Goal: Transaction & Acquisition: Purchase product/service

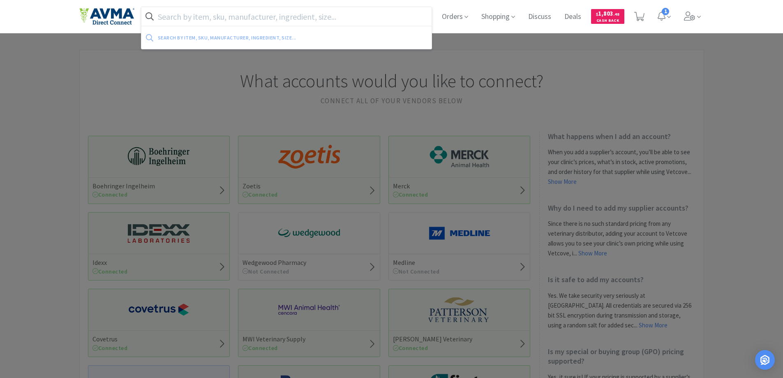
click at [200, 13] on input "text" at bounding box center [286, 16] width 291 height 19
paste input "019279"
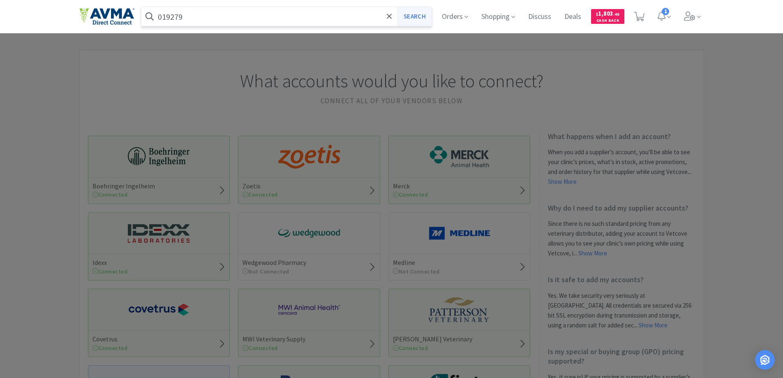
type input "019279"
click at [405, 20] on button "Search" at bounding box center [415, 16] width 34 height 19
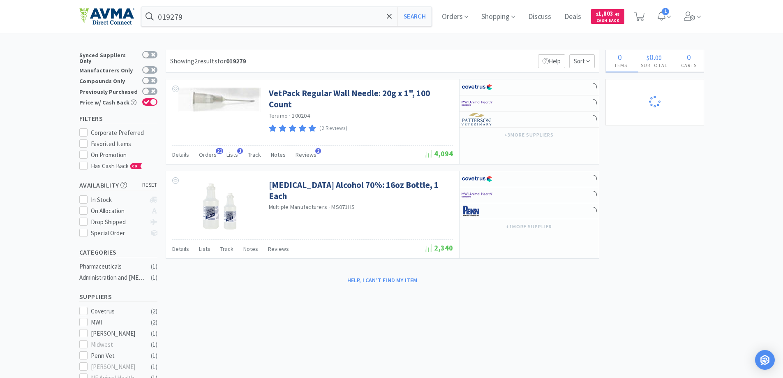
select select "3"
select select "2"
select select "1"
select select "8"
select select "6"
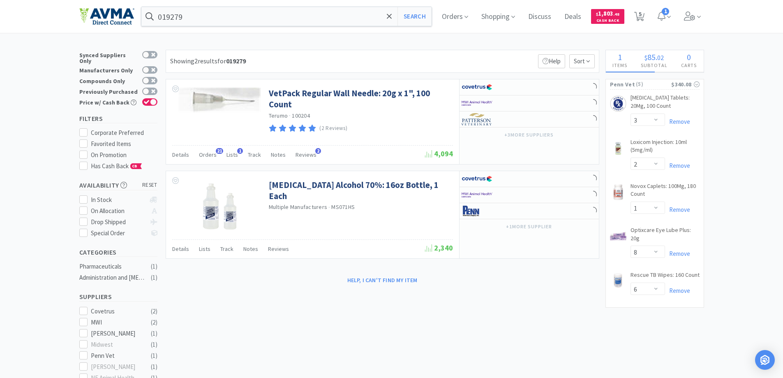
select select "6"
select select "8"
select select "3"
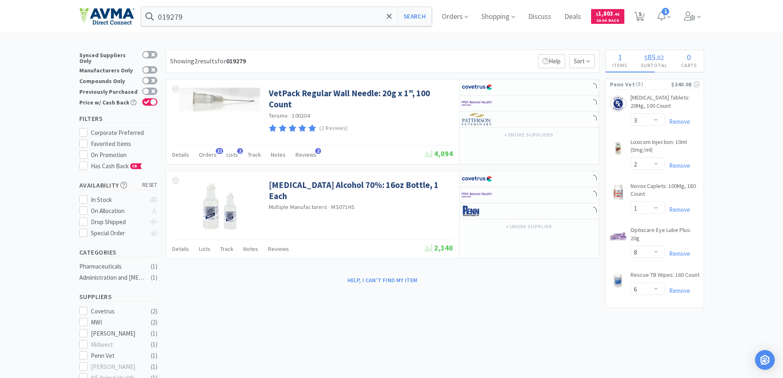
select select "1"
select select "3"
select select "10"
select select "3"
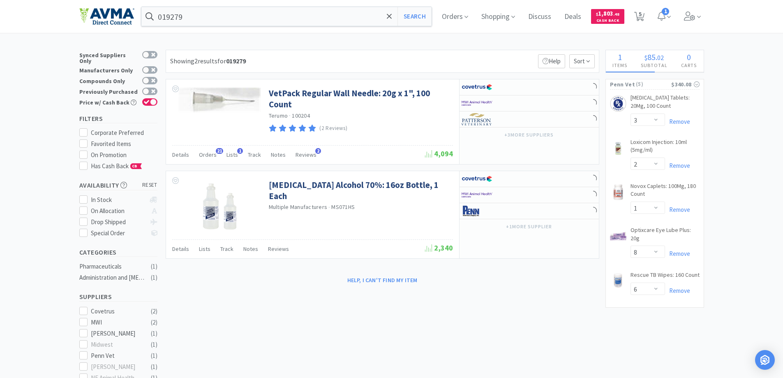
select select "1"
select select "2"
select select "1"
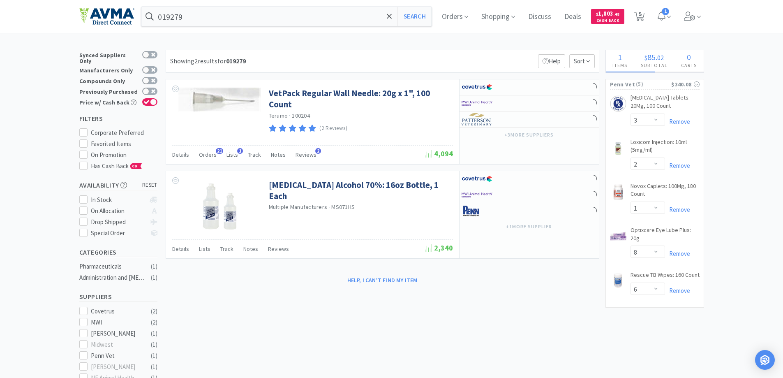
select select "1"
select select "3"
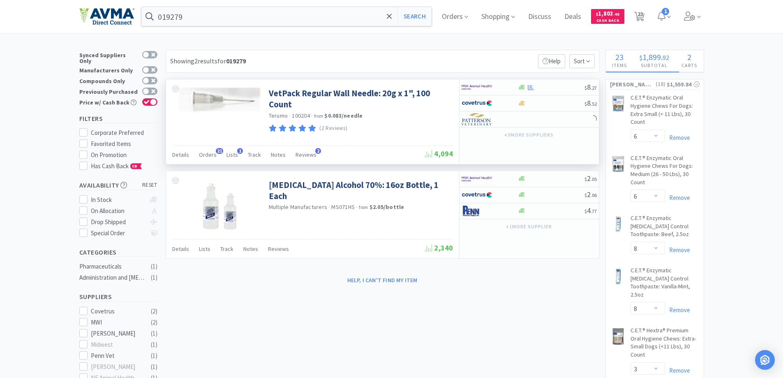
select select "6"
select select "1"
select select "2"
select select "1"
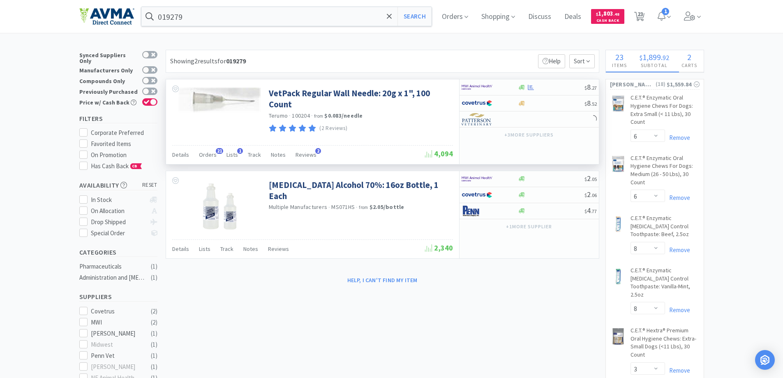
select select "1"
select select "2"
select select "1"
select select "2"
select select "1"
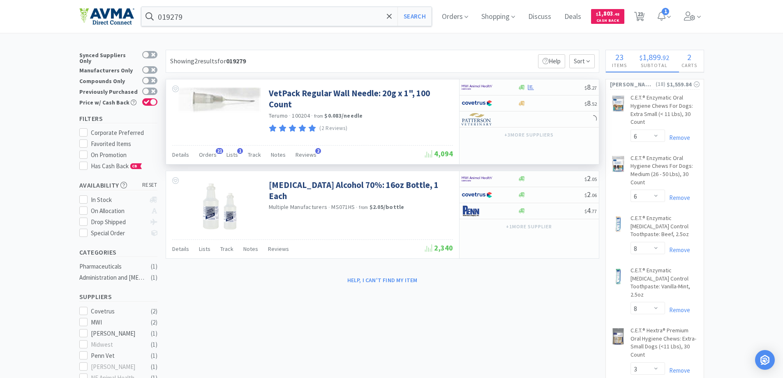
select select "3"
select select "2"
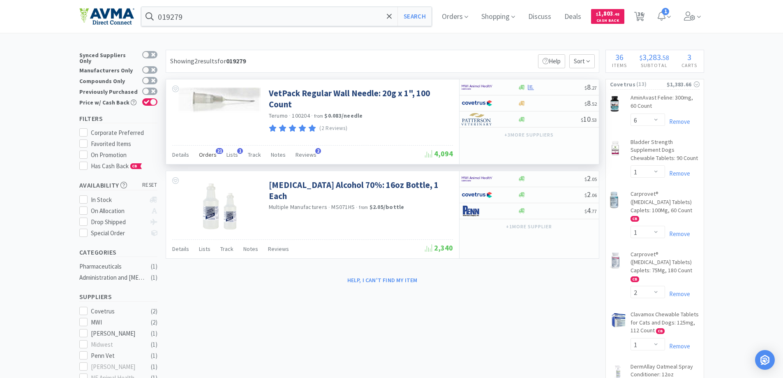
click at [213, 153] on span "Orders" at bounding box center [208, 154] width 18 height 7
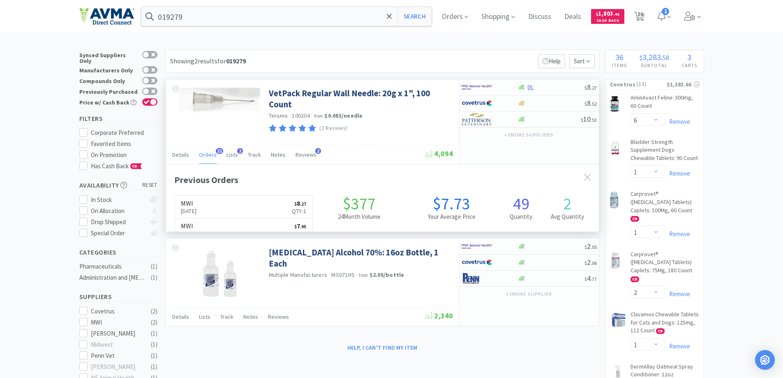
scroll to position [220, 433]
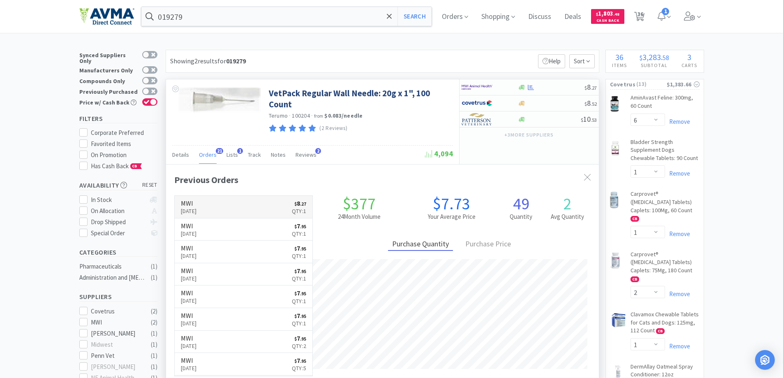
click at [194, 206] on p "[DATE]" at bounding box center [189, 210] width 16 height 9
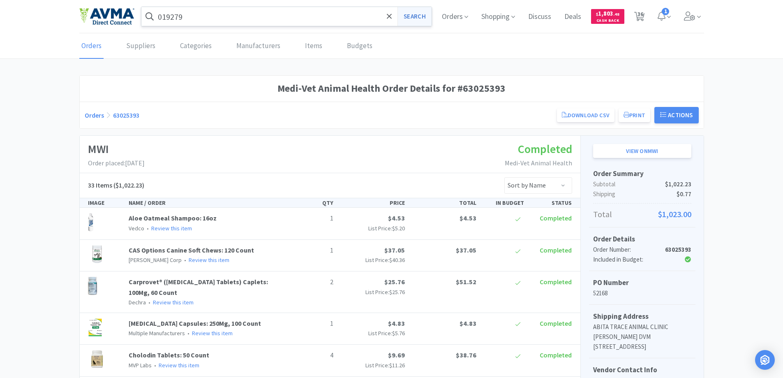
click at [412, 18] on button "Search" at bounding box center [415, 16] width 34 height 19
select select "6"
select select "1"
select select "2"
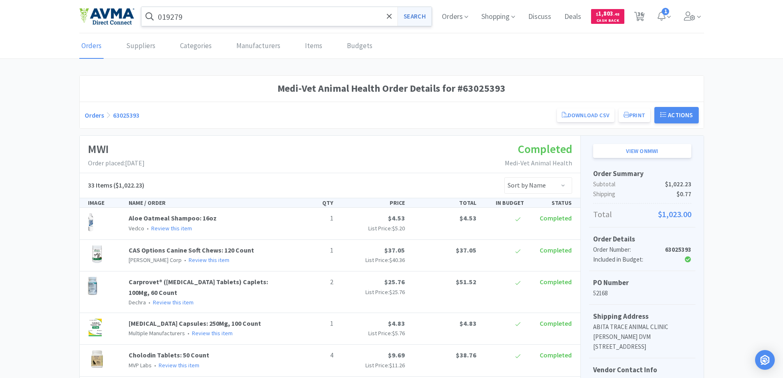
select select "1"
select select "2"
select select "1"
select select "2"
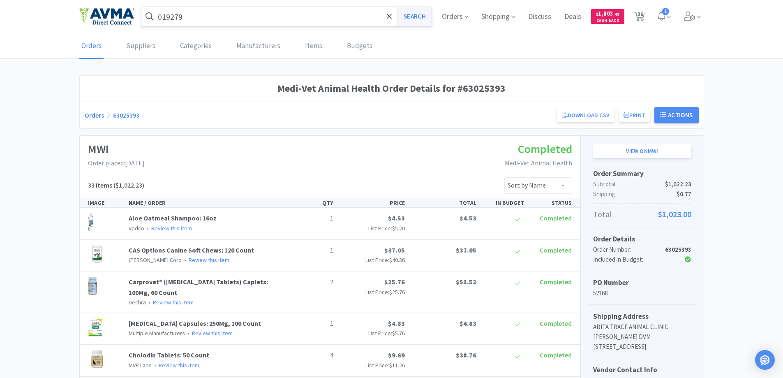
select select "1"
select select "3"
select select "2"
select select "6"
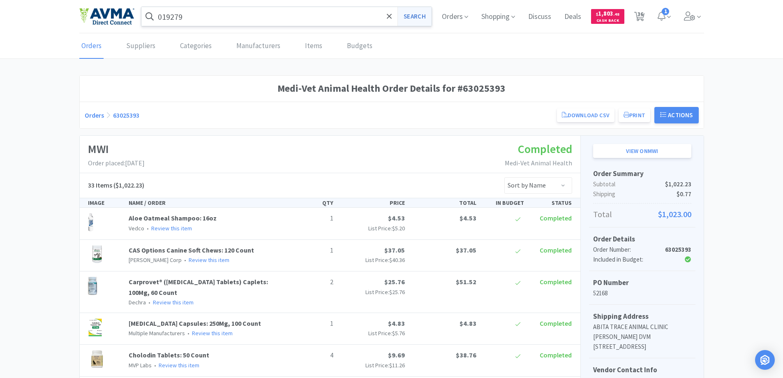
select select "8"
select select "3"
select select "1"
select select "3"
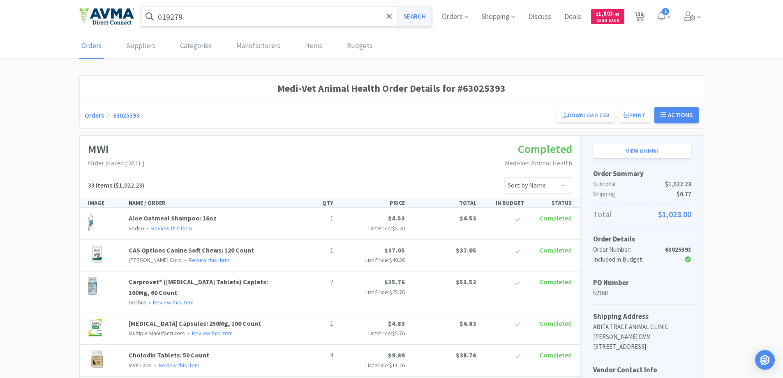
select select "10"
select select "3"
select select "1"
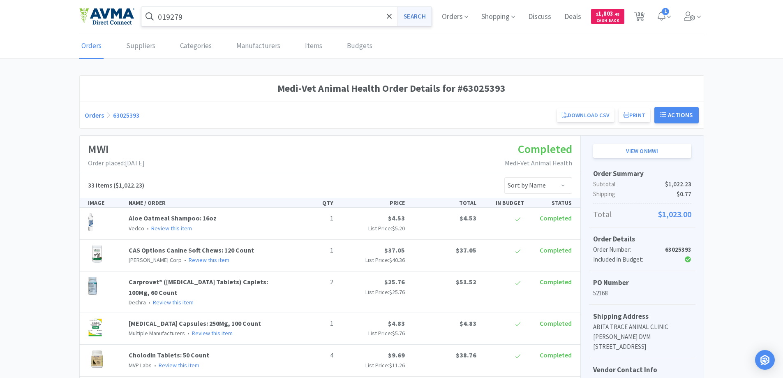
select select "1"
select select "2"
select select "1"
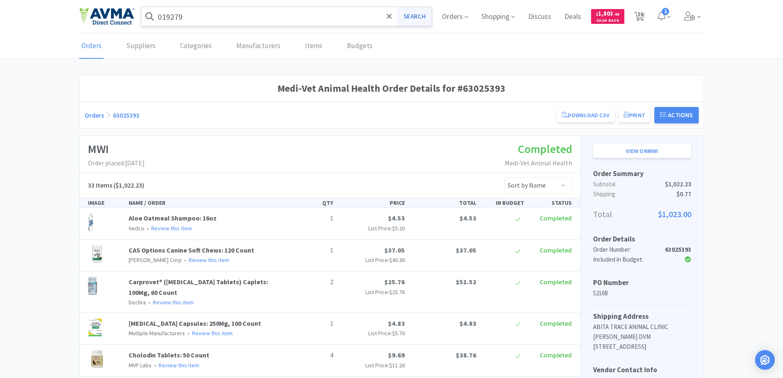
select select "3"
select select "2"
select select "1"
select select "8"
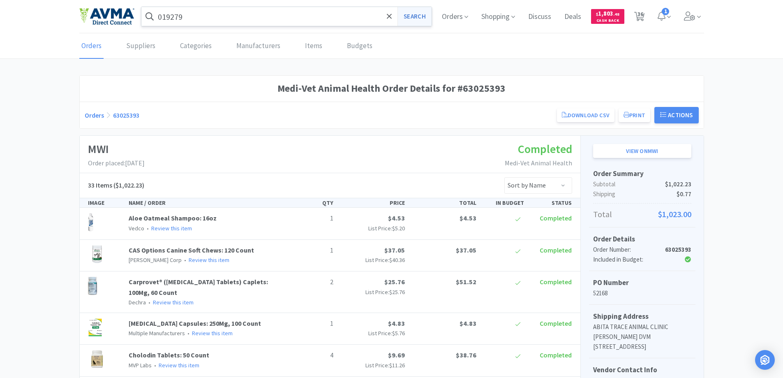
select select "6"
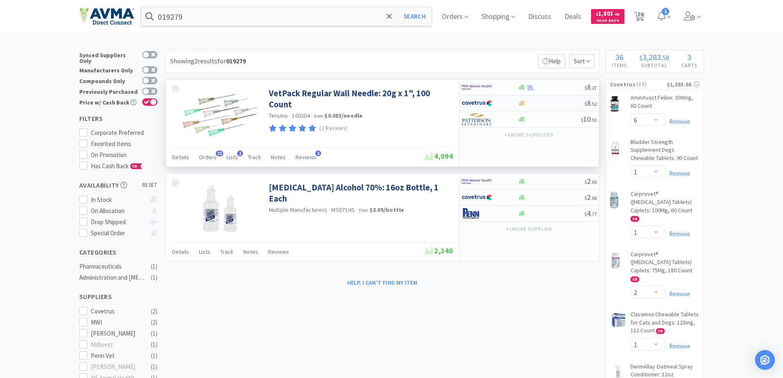
click at [477, 103] on img at bounding box center [477, 103] width 31 height 12
select select "1"
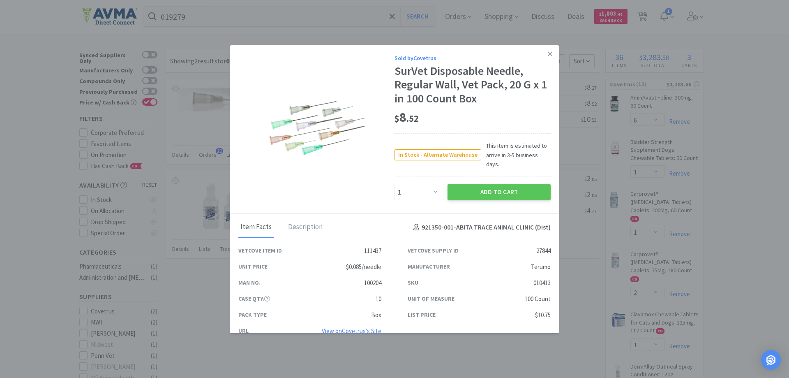
click at [548, 52] on icon at bounding box center [550, 53] width 5 height 5
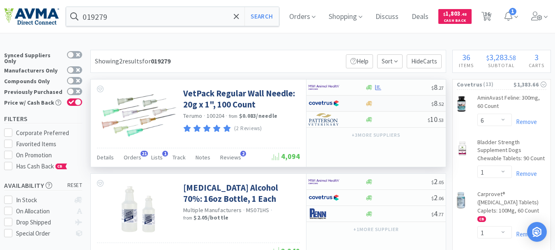
click at [321, 105] on img at bounding box center [324, 103] width 31 height 12
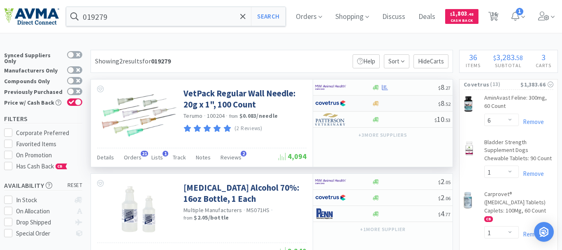
select select "1"
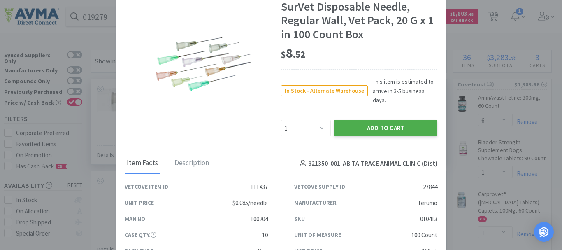
click at [404, 120] on button "Add to Cart" at bounding box center [385, 128] width 103 height 16
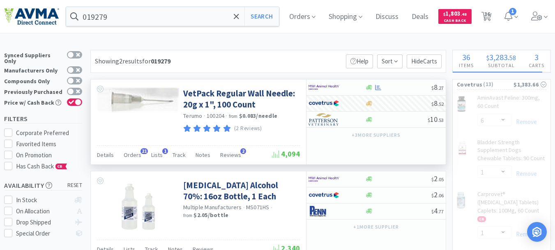
select select "1"
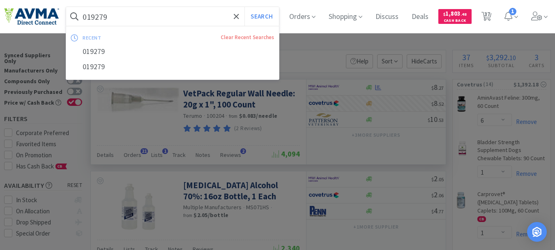
click at [152, 11] on input "019279" at bounding box center [172, 16] width 213 height 19
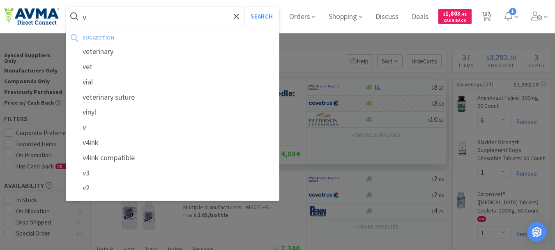
drag, startPoint x: 144, startPoint y: 17, endPoint x: 81, endPoint y: 21, distance: 63.0
click at [81, 21] on form "v Search" at bounding box center [172, 16] width 213 height 19
paste input "AUR1015"
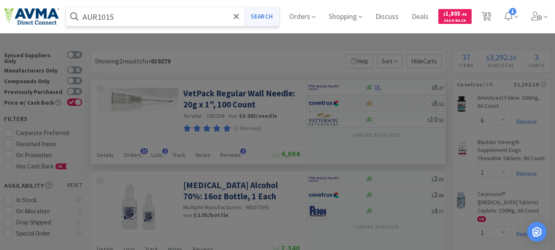
type input "AUR1015"
click at [263, 17] on button "Search" at bounding box center [262, 16] width 34 height 19
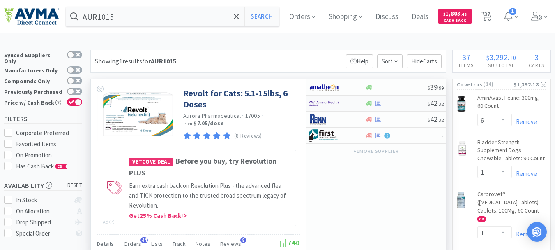
click at [325, 102] on img at bounding box center [324, 103] width 31 height 12
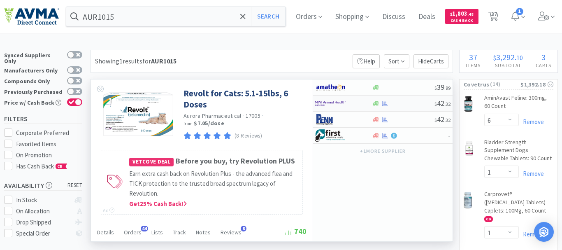
select select "5"
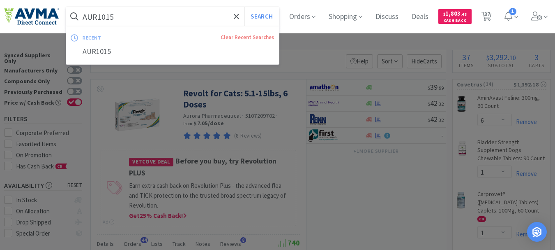
click at [146, 16] on input "AUR1015" at bounding box center [172, 16] width 213 height 19
paste input "8926R"
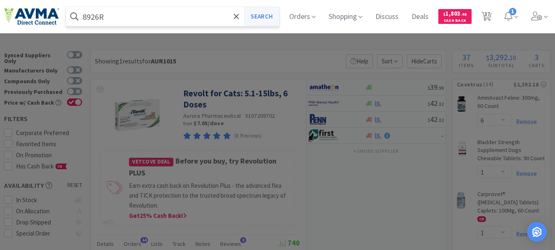
click at [265, 14] on button "Search" at bounding box center [262, 16] width 34 height 19
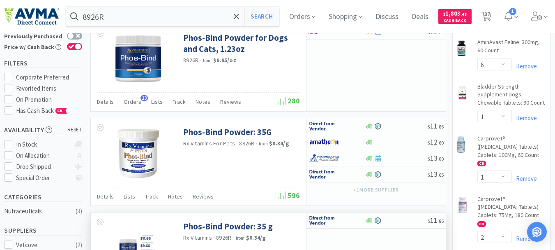
scroll to position [41, 0]
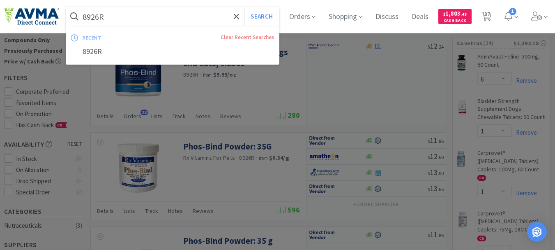
click at [132, 20] on input "8926R" at bounding box center [172, 16] width 213 height 19
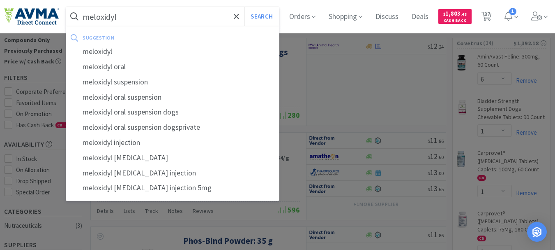
type input "meloxidyl"
click at [245, 7] on button "Search" at bounding box center [262, 16] width 34 height 19
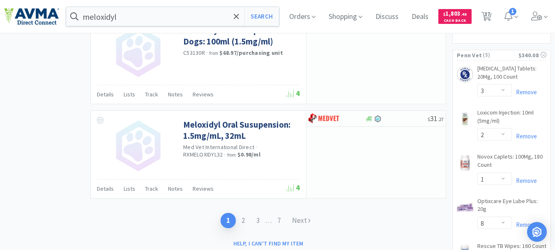
scroll to position [1660, 0]
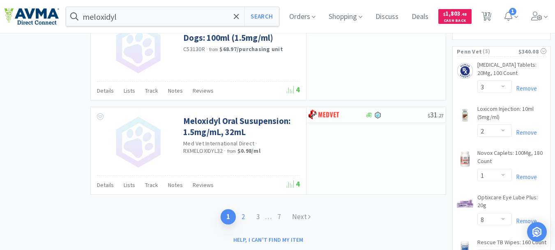
click at [239, 209] on link "2" at bounding box center [243, 216] width 15 height 15
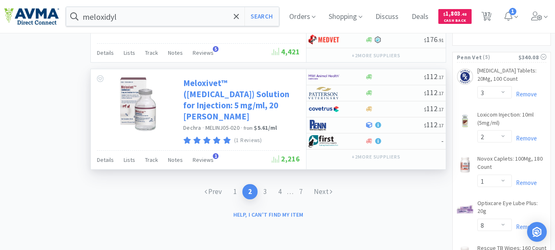
scroll to position [1660, 0]
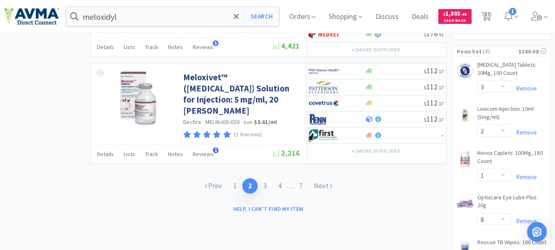
click at [264, 178] on link "3" at bounding box center [265, 185] width 15 height 15
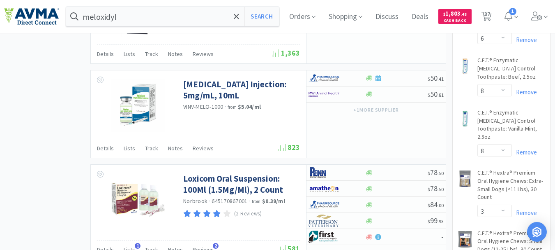
scroll to position [863, 0]
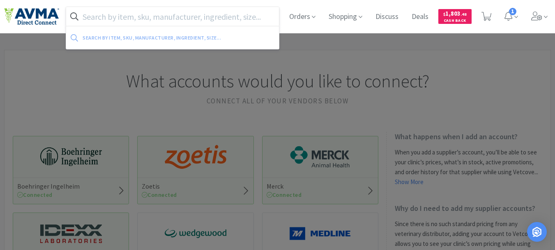
click at [178, 18] on input "text" at bounding box center [172, 16] width 213 height 19
paste input "078935917"
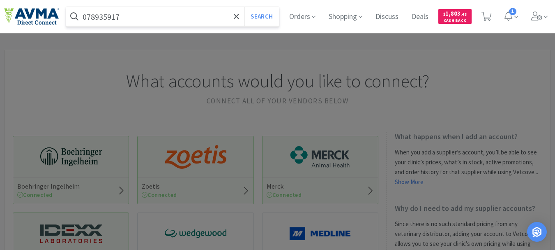
drag, startPoint x: 178, startPoint y: 18, endPoint x: 225, endPoint y: 20, distance: 47.7
click at [219, 21] on input "078935917" at bounding box center [172, 16] width 213 height 19
type input "078935917"
click at [256, 18] on button "Search" at bounding box center [262, 16] width 34 height 19
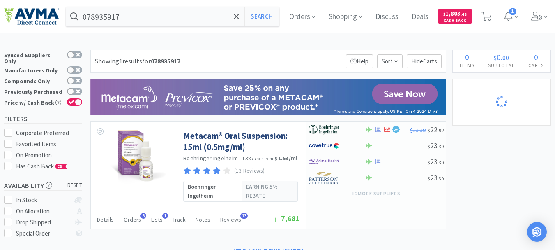
select select "6"
select select "1"
select select "2"
select select "1"
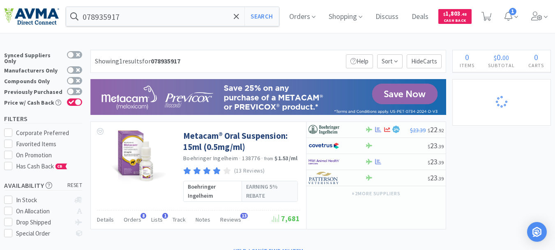
select select "1"
select select "2"
select select "1"
select select "2"
select select "1"
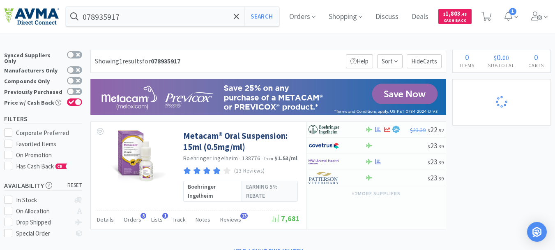
select select "3"
select select "2"
select select "1"
select select "6"
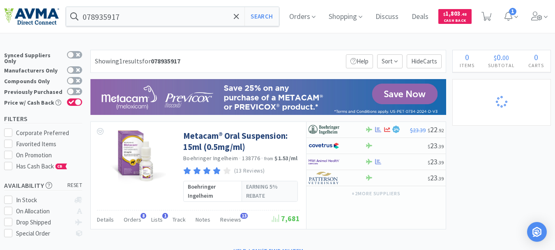
select select "8"
select select "3"
select select "1"
select select "3"
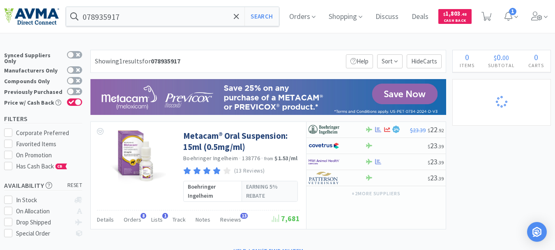
select select "10"
select select "3"
select select "1"
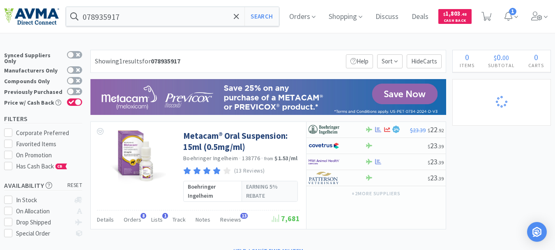
select select "1"
select select "2"
select select "1"
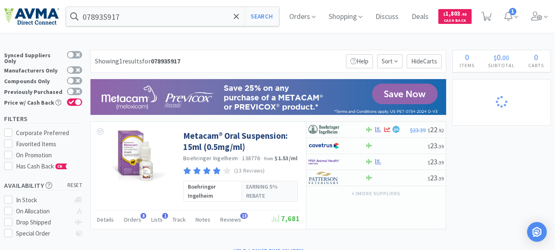
select select "3"
select select "2"
select select "1"
select select "8"
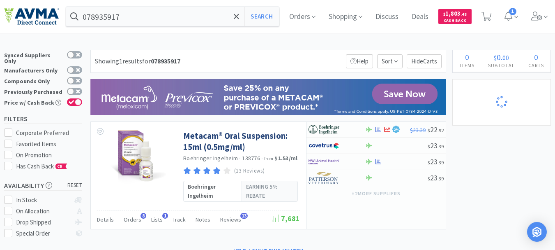
select select "6"
